Goal: Transaction & Acquisition: Purchase product/service

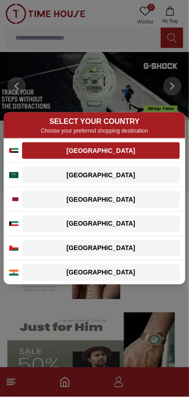
click at [113, 150] on div "[GEOGRAPHIC_DATA]" at bounding box center [101, 150] width 147 height 9
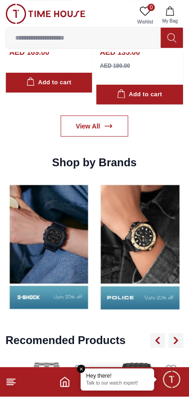
scroll to position [842, 0]
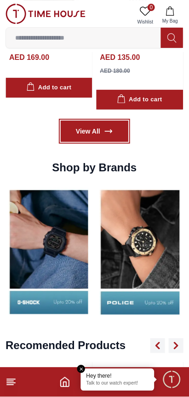
click at [110, 129] on icon at bounding box center [108, 131] width 9 height 9
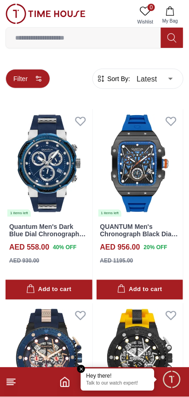
click at [33, 76] on button "Filter" at bounding box center [28, 78] width 45 height 19
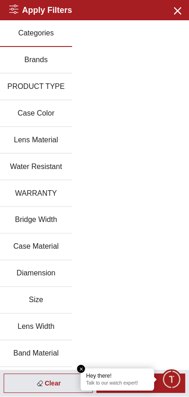
click at [38, 63] on button "Brands" at bounding box center [36, 60] width 72 height 27
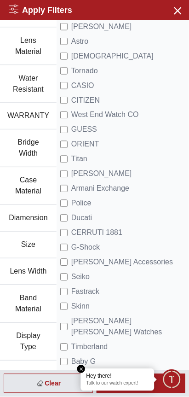
scroll to position [111, 0]
click at [34, 189] on button "Case Material" at bounding box center [28, 186] width 57 height 38
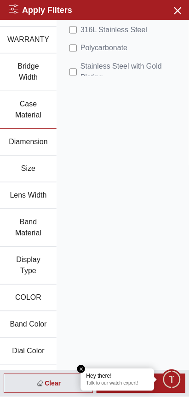
scroll to position [187, 0]
click at [83, 372] on em "Close tooltip" at bounding box center [81, 370] width 8 height 8
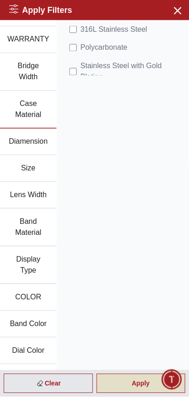
click at [138, 388] on div "Apply" at bounding box center [141, 383] width 89 height 19
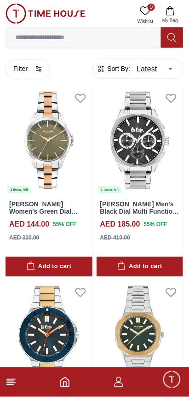
scroll to position [221, 0]
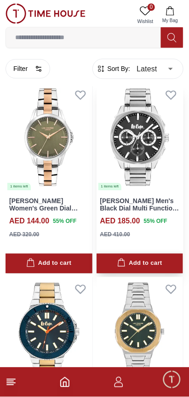
click at [159, 264] on div "Add to cart" at bounding box center [140, 264] width 45 height 11
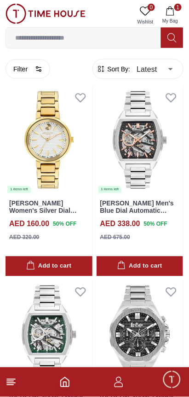
scroll to position [2748, 0]
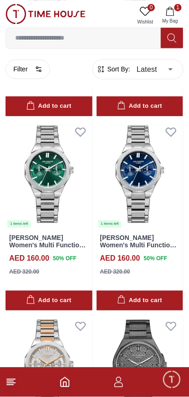
scroll to position [7773, 0]
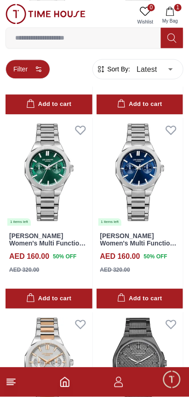
click at [33, 75] on button "Filter" at bounding box center [28, 68] width 45 height 19
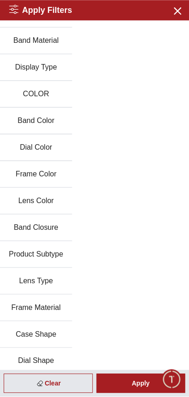
scroll to position [344, 0]
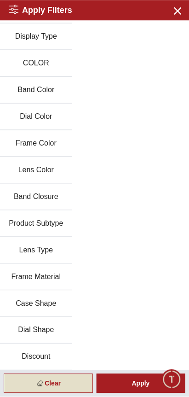
click at [57, 393] on div "Clear" at bounding box center [48, 383] width 89 height 19
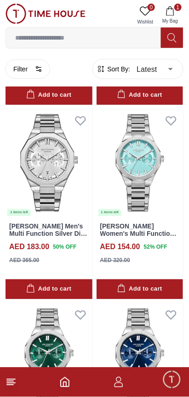
scroll to position [7773, 0]
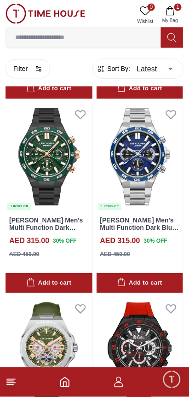
scroll to position [3316, 0]
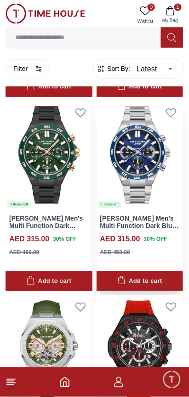
click at [127, 292] on button "Add to cart" at bounding box center [140, 282] width 87 height 20
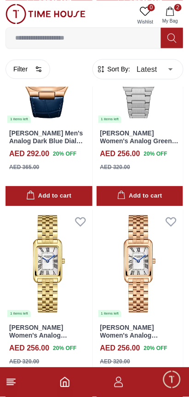
scroll to position [5592, 0]
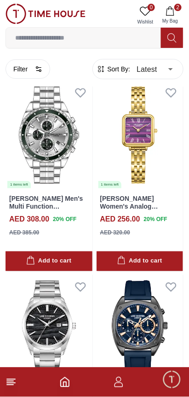
scroll to position [7050, 0]
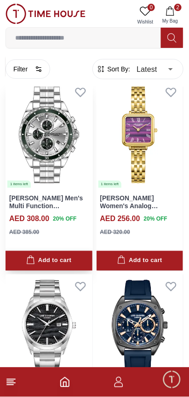
click at [66, 266] on div "Add to cart" at bounding box center [48, 261] width 45 height 11
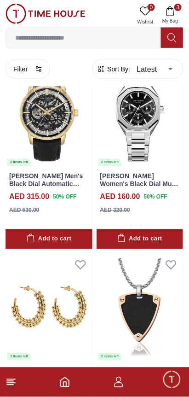
scroll to position [9460, 0]
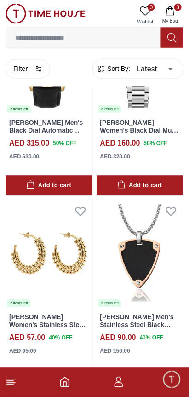
scroll to position [9489, 0]
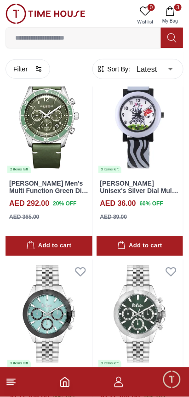
scroll to position [13402, 0]
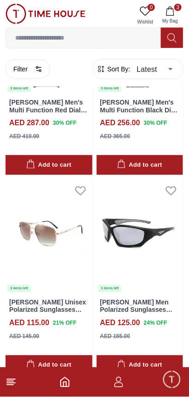
scroll to position [17304, 0]
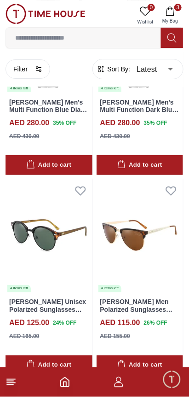
scroll to position [21206, 0]
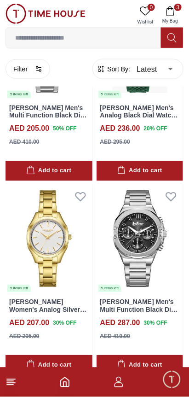
scroll to position [23154, 0]
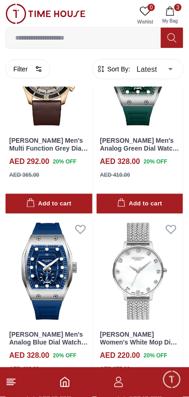
scroll to position [27040, 0]
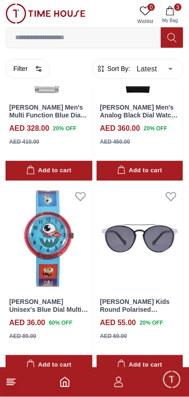
scroll to position [29016, 0]
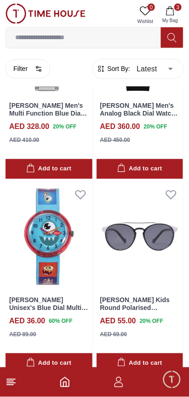
scroll to position [29018, 0]
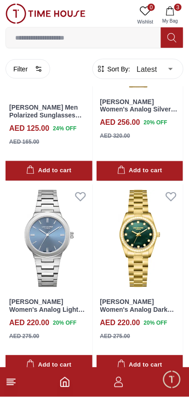
scroll to position [32936, 0]
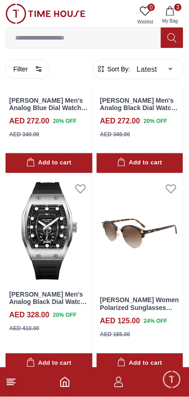
scroll to position [36822, 0]
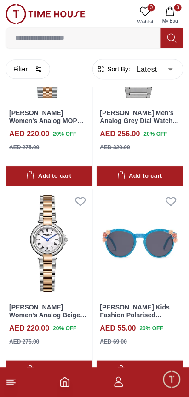
scroll to position [38784, 0]
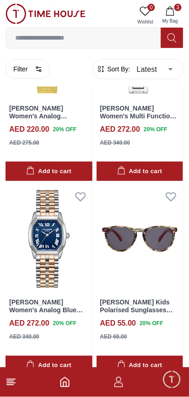
scroll to position [40752, 0]
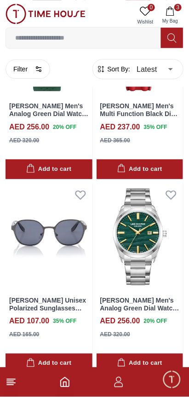
scroll to position [44618, 0]
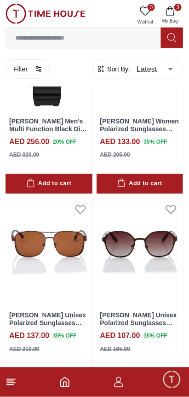
scroll to position [46620, 0]
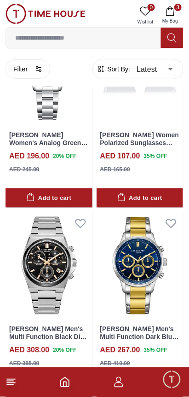
scroll to position [50550, 0]
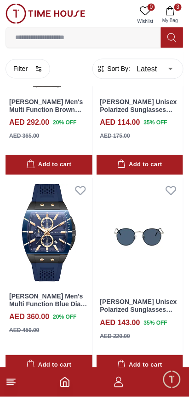
scroll to position [52509, 0]
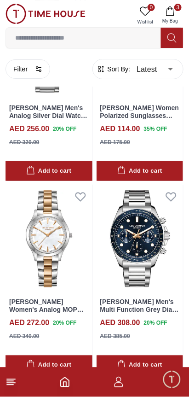
scroll to position [54458, 0]
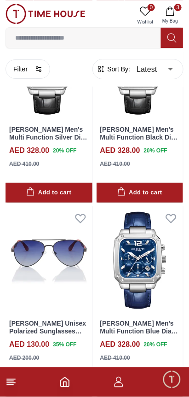
scroll to position [56197, 0]
click at [179, 16] on button "3 My Bag" at bounding box center [170, 16] width 27 height 24
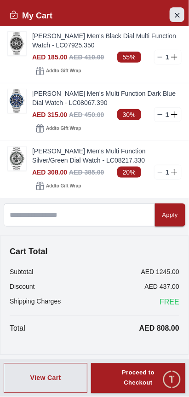
click at [178, 11] on icon "Close Account" at bounding box center [177, 15] width 7 height 12
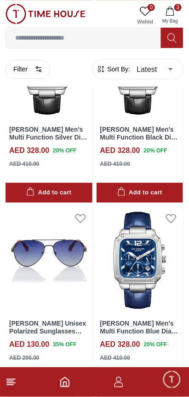
click at [176, 16] on button "3 My Bag" at bounding box center [170, 16] width 27 height 24
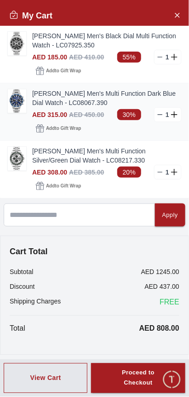
click at [75, 101] on link "[PERSON_NAME] Men's Multi Function Dark Blue Dial Watch - LC08067.390" at bounding box center [107, 98] width 150 height 18
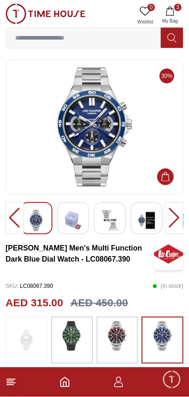
click at [178, 15] on button "3 My Bag" at bounding box center [170, 16] width 27 height 24
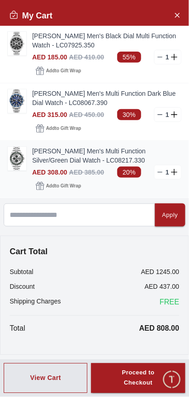
click at [95, 154] on link "[PERSON_NAME] Men's Multi Function Silver/Green Dial Watch - LC08217.330" at bounding box center [107, 156] width 150 height 18
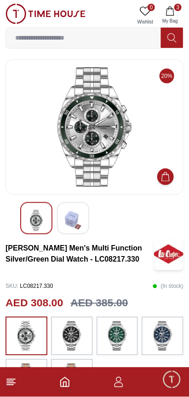
click at [157, 341] on img at bounding box center [163, 337] width 23 height 30
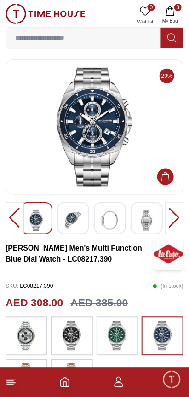
click at [178, 212] on div at bounding box center [175, 218] width 18 height 32
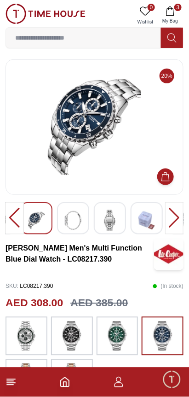
click at [176, 217] on div at bounding box center [175, 218] width 18 height 32
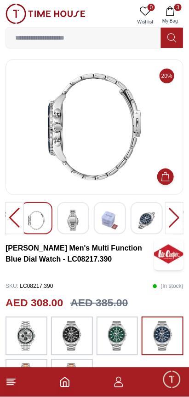
click at [176, 217] on div at bounding box center [175, 218] width 18 height 32
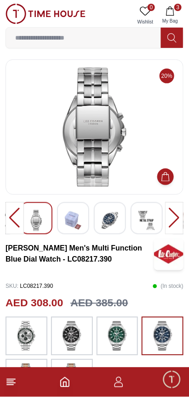
click at [175, 219] on div at bounding box center [175, 218] width 18 height 32
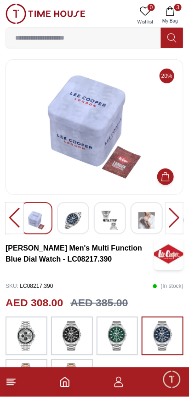
click at [177, 219] on div at bounding box center [175, 218] width 18 height 32
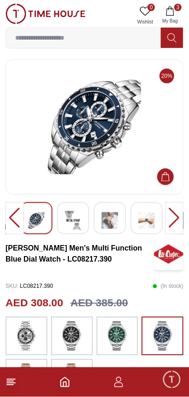
click at [175, 219] on div at bounding box center [175, 218] width 18 height 32
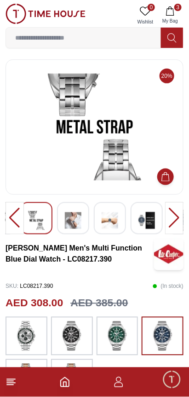
click at [173, 218] on div at bounding box center [175, 218] width 18 height 32
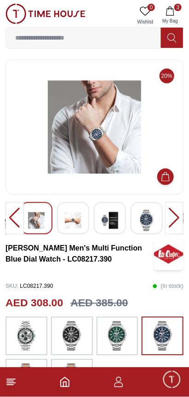
click at [174, 219] on div at bounding box center [175, 218] width 18 height 32
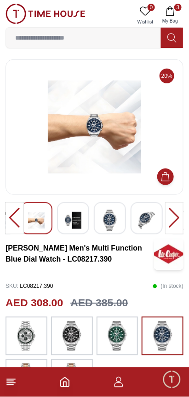
click at [174, 14] on icon "button" at bounding box center [170, 10] width 8 height 9
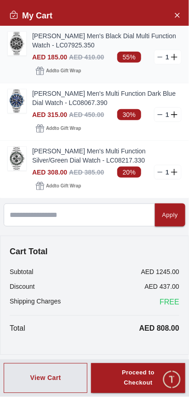
click at [80, 41] on link "[PERSON_NAME] Men's Black Dial Multi Function Watch - LC07925.350" at bounding box center [107, 40] width 150 height 18
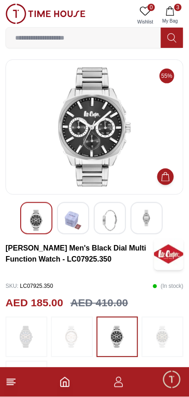
click at [100, 147] on img at bounding box center [94, 127] width 163 height 120
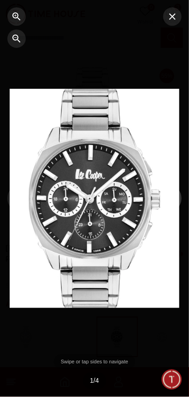
click at [170, 208] on button "→" at bounding box center [173, 199] width 18 height 24
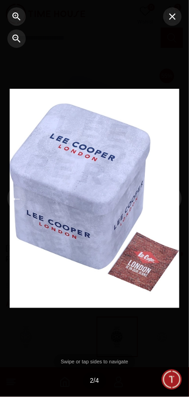
click at [168, 209] on div at bounding box center [157, 198] width 63 height 397
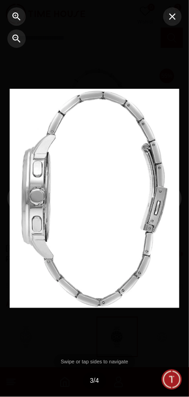
click at [166, 218] on div at bounding box center [157, 198] width 63 height 397
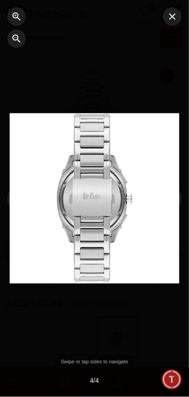
click at [167, 220] on div at bounding box center [157, 198] width 63 height 397
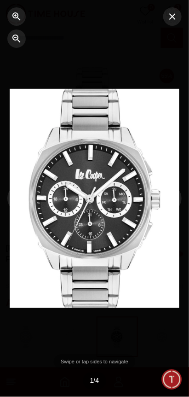
click at [167, 218] on div at bounding box center [157, 198] width 63 height 397
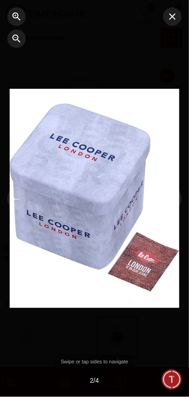
click at [169, 220] on div at bounding box center [157, 198] width 63 height 397
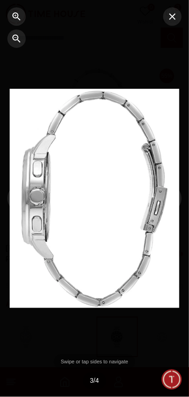
click at [168, 223] on div at bounding box center [157, 198] width 63 height 397
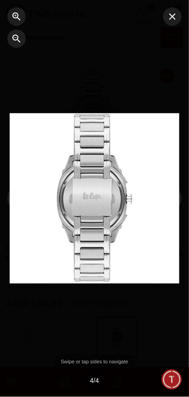
click at [168, 221] on div at bounding box center [157, 198] width 63 height 397
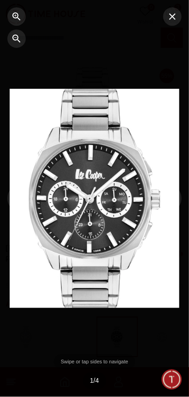
click at [169, 222] on div at bounding box center [157, 198] width 63 height 397
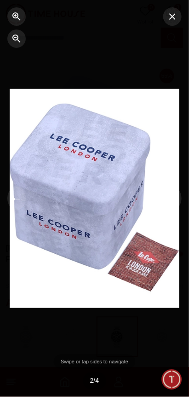
click at [168, 222] on div at bounding box center [157, 198] width 63 height 397
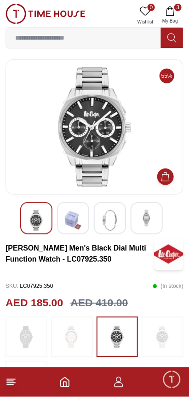
scroll to position [2, 0]
